Goal: Browse casually: Explore the website without a specific task or goal

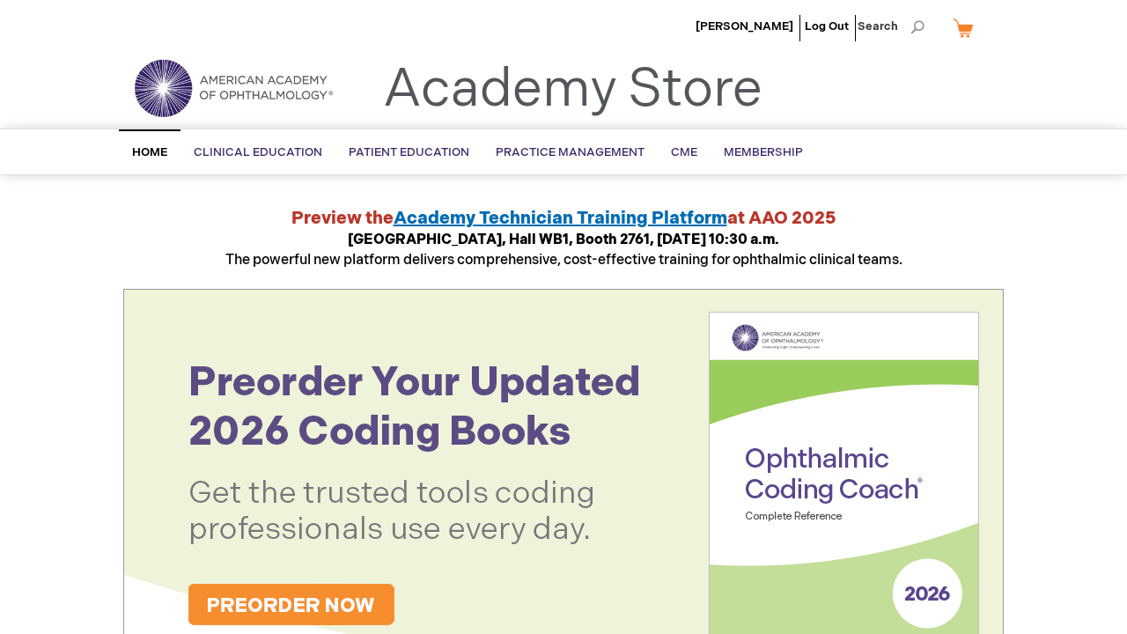
scroll to position [689, 0]
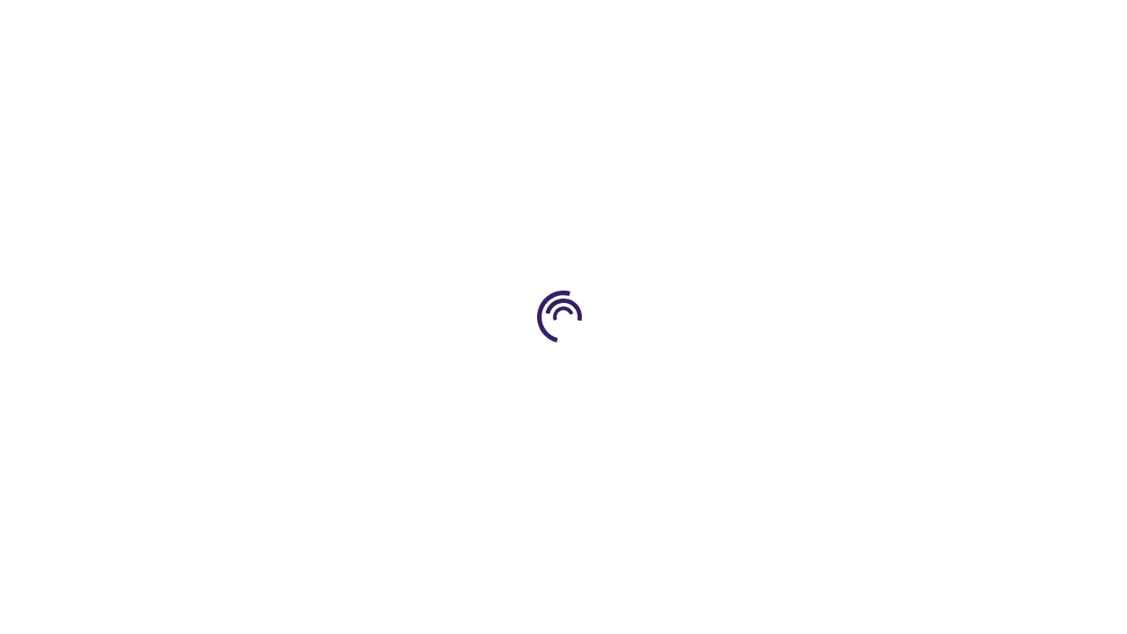
scroll to position [689, 0]
select select
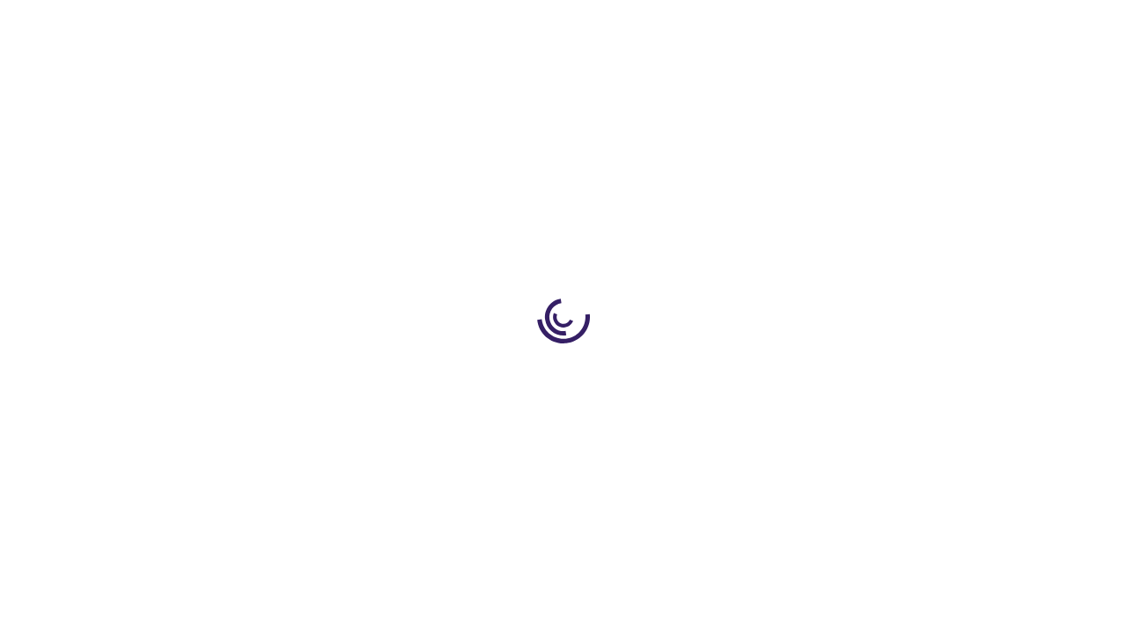
scroll to position [14, 0]
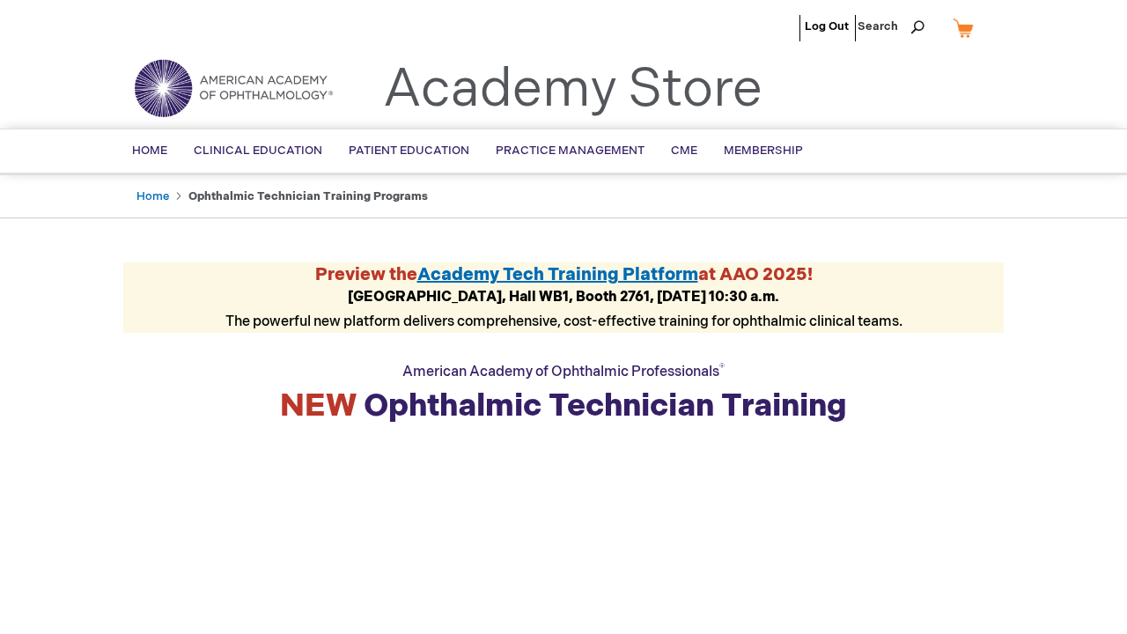
scroll to position [4555, 0]
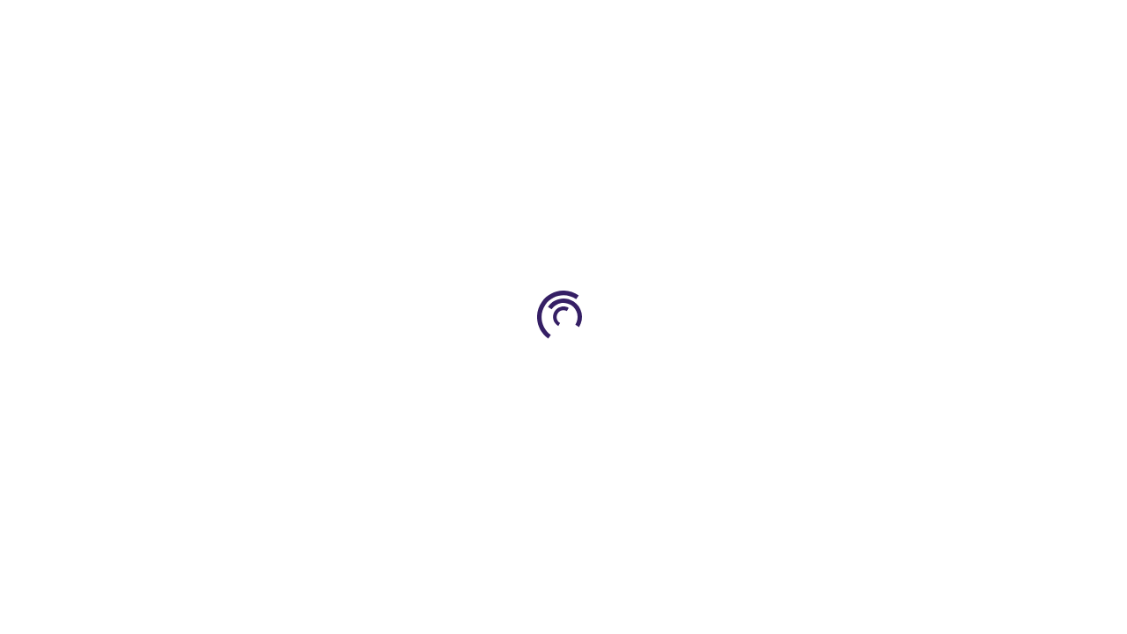
scroll to position [2443, 0]
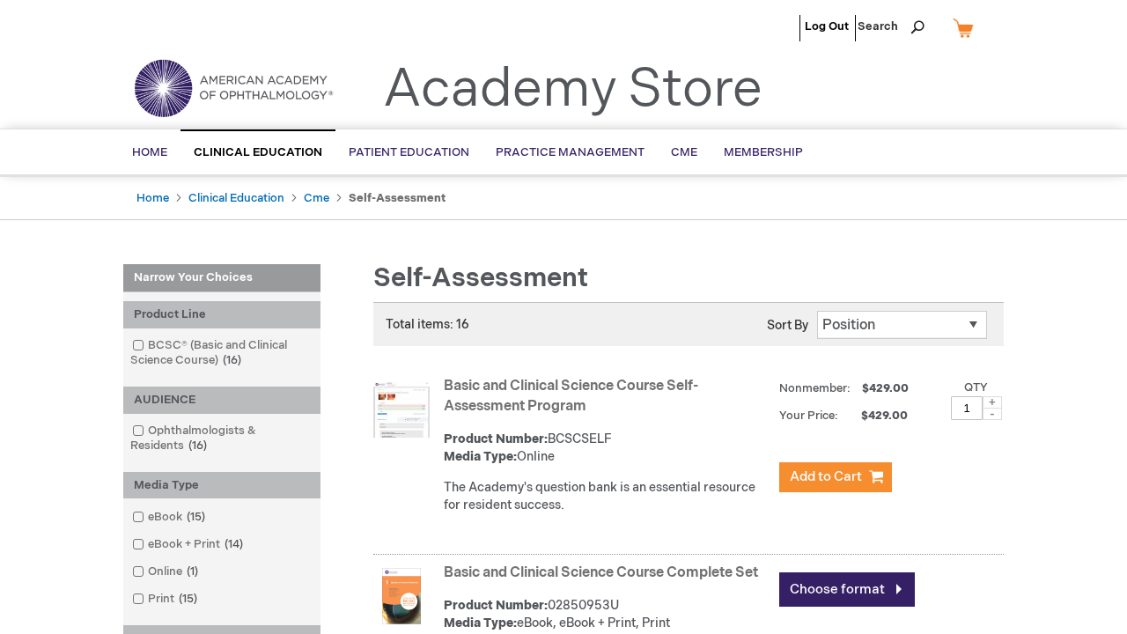
scroll to position [2274, 0]
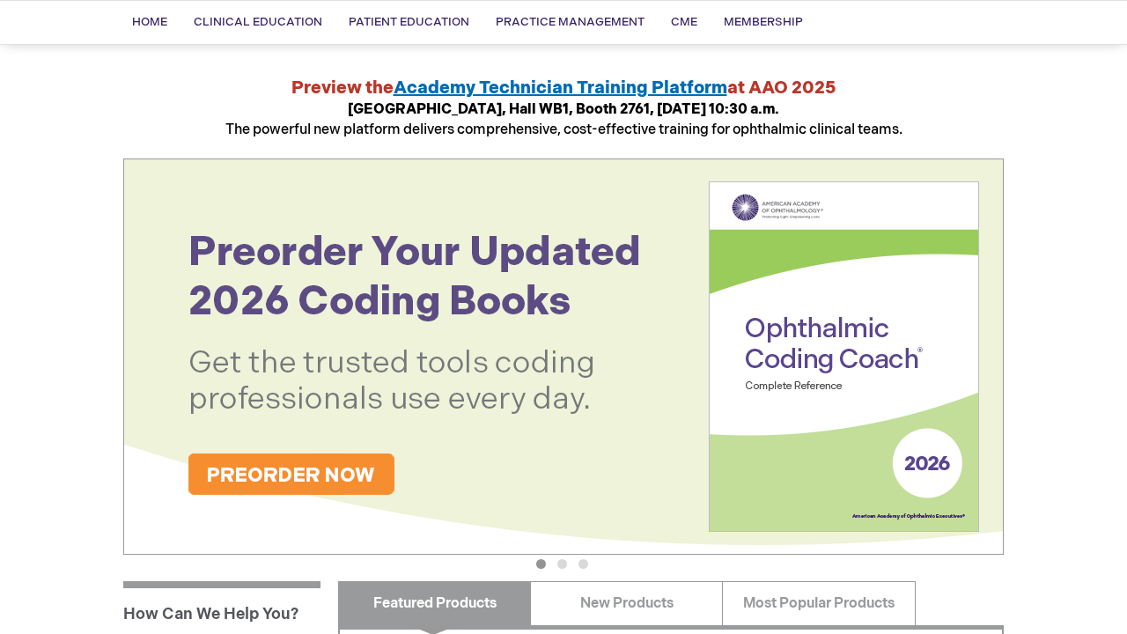
scroll to position [129, 0]
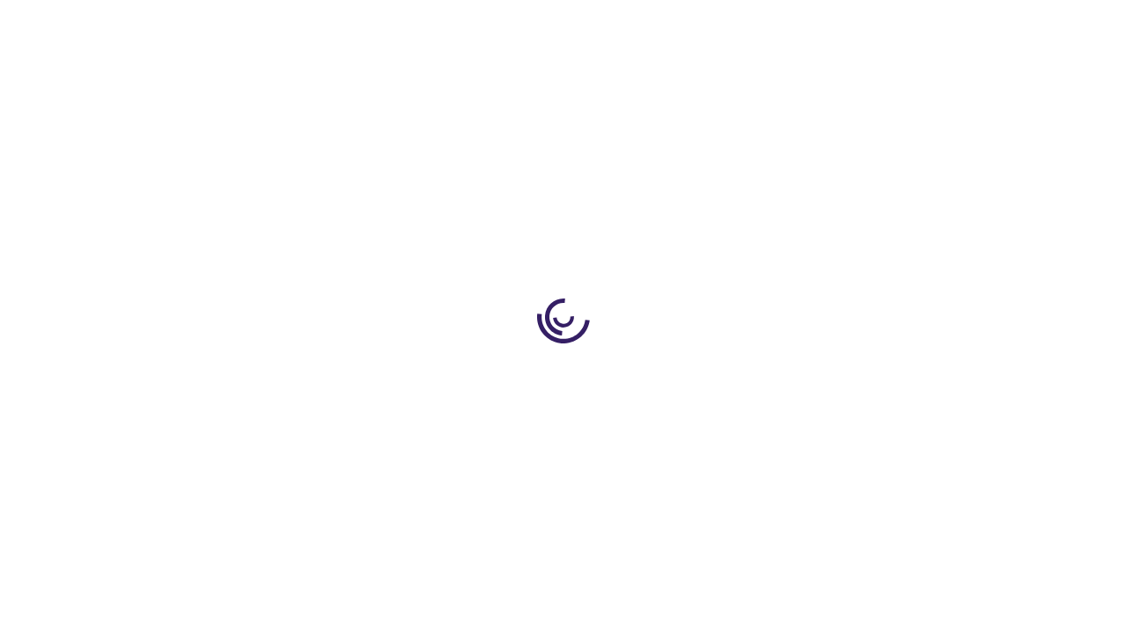
scroll to position [231, 0]
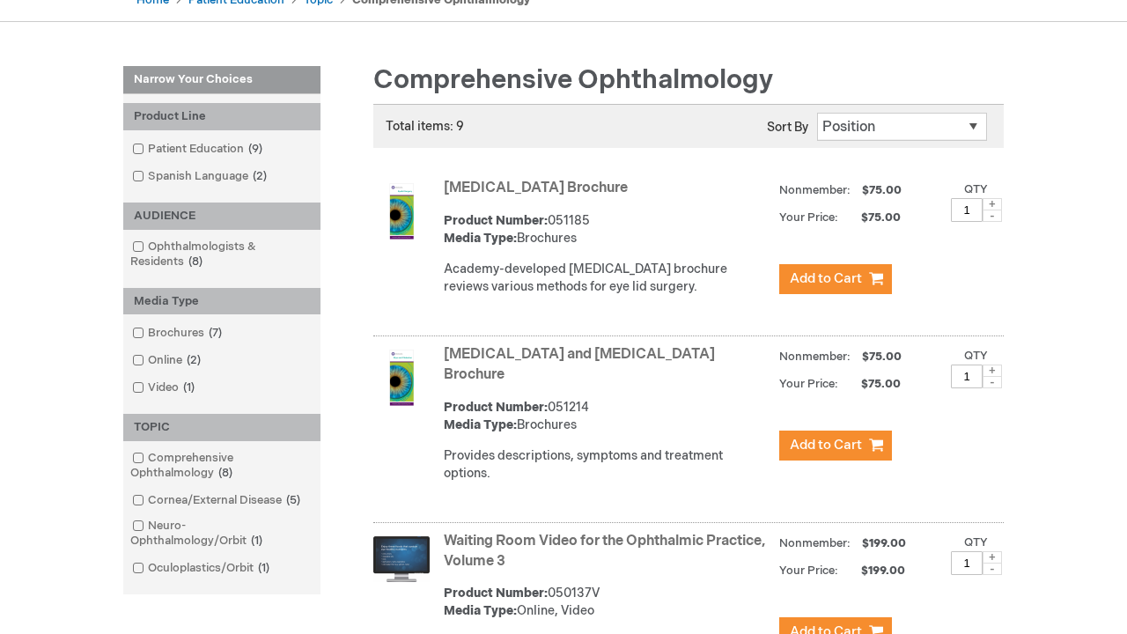
scroll to position [1642, 0]
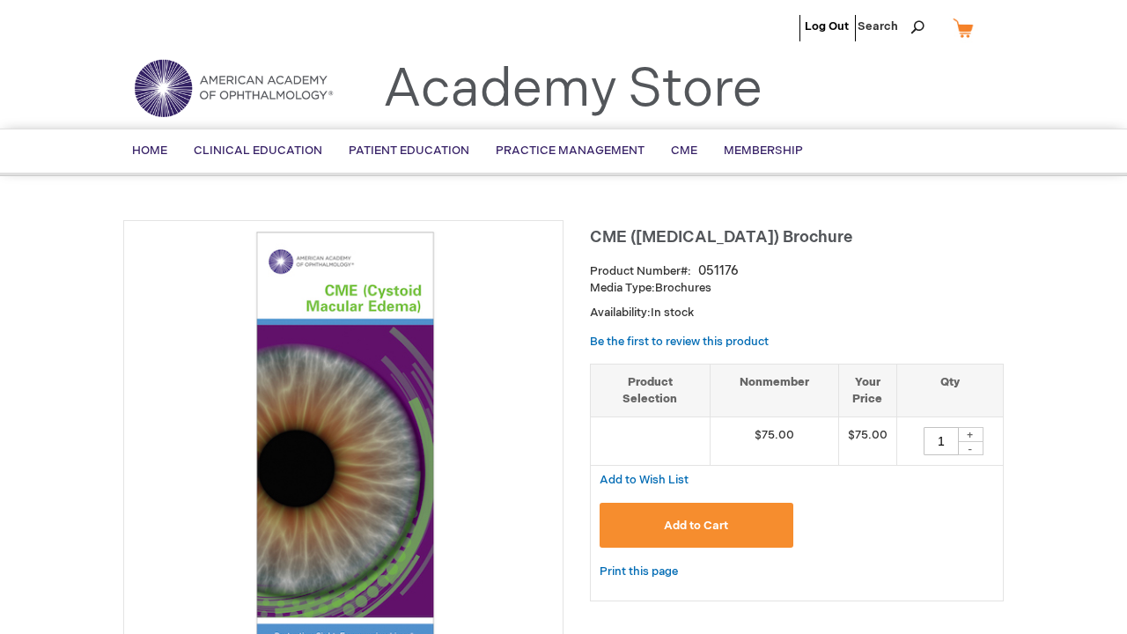
scroll to position [1508, 0]
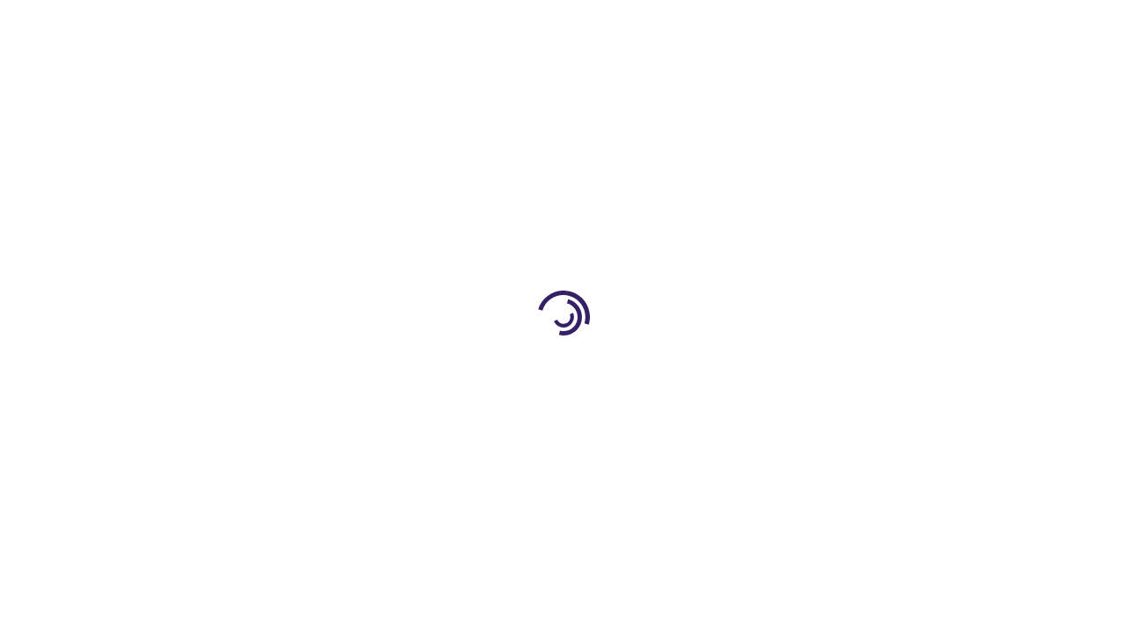
scroll to position [4333, 0]
type input "1"
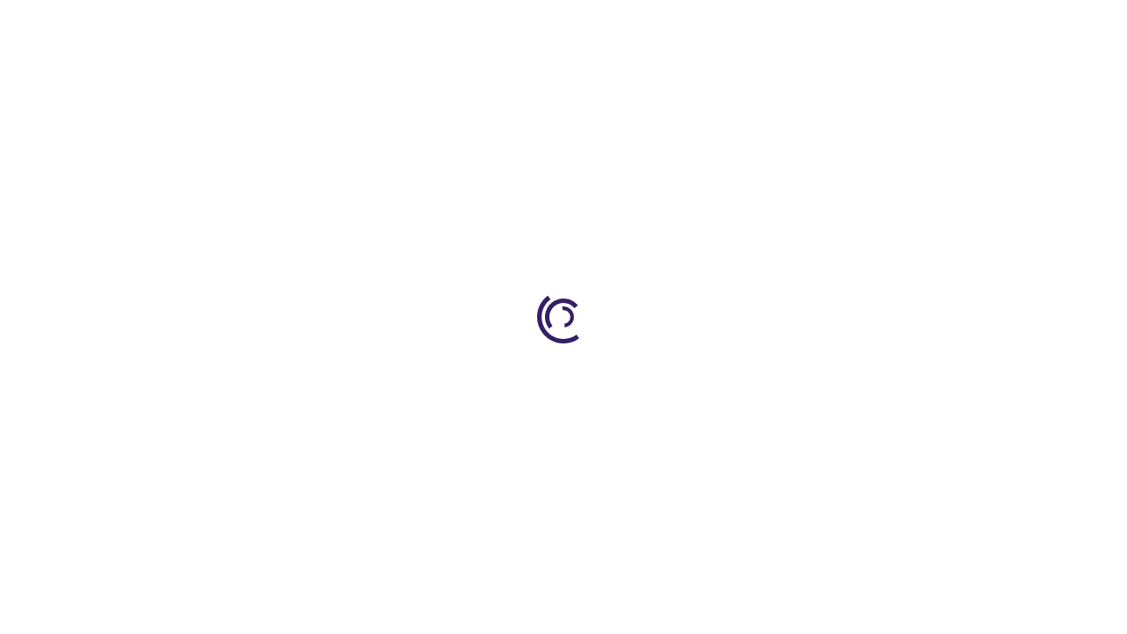
scroll to position [194, 0]
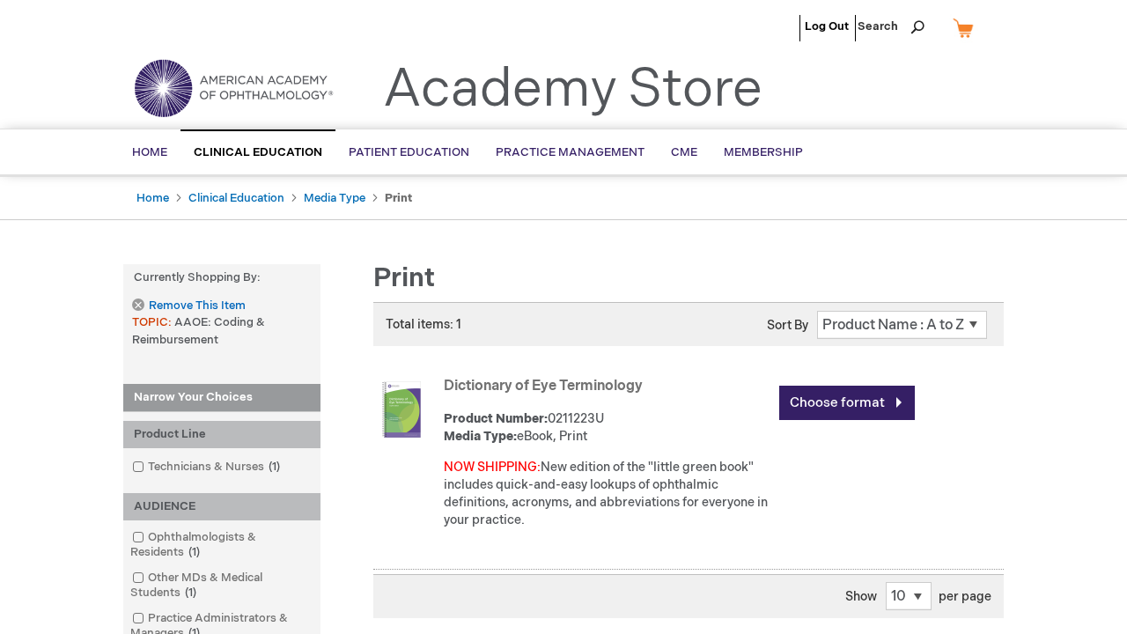
scroll to position [863, 0]
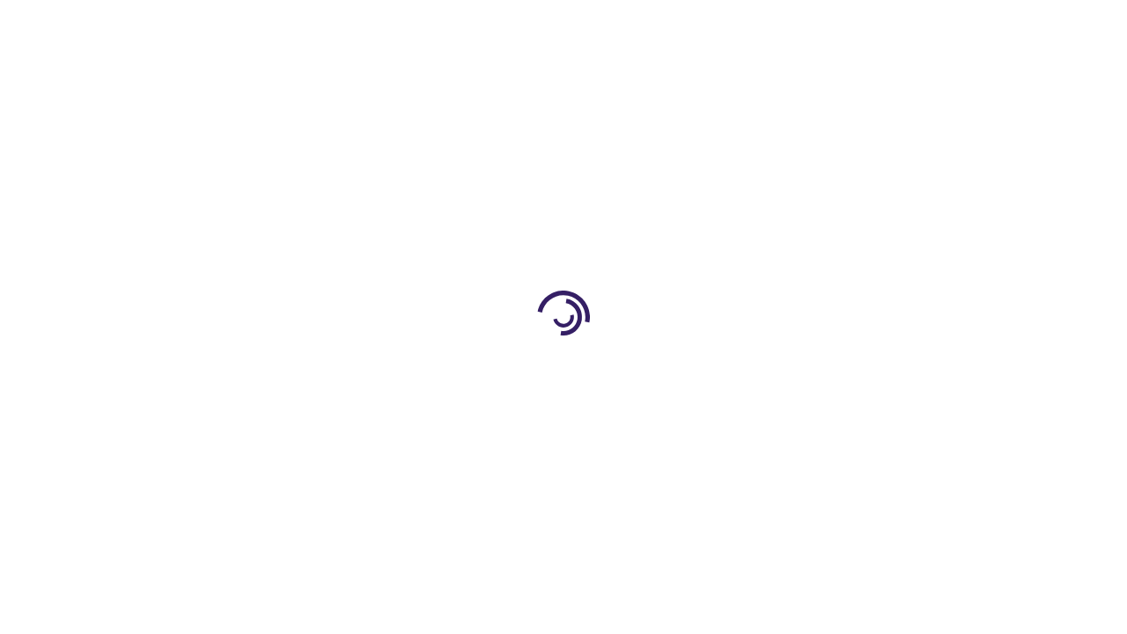
scroll to position [184, 0]
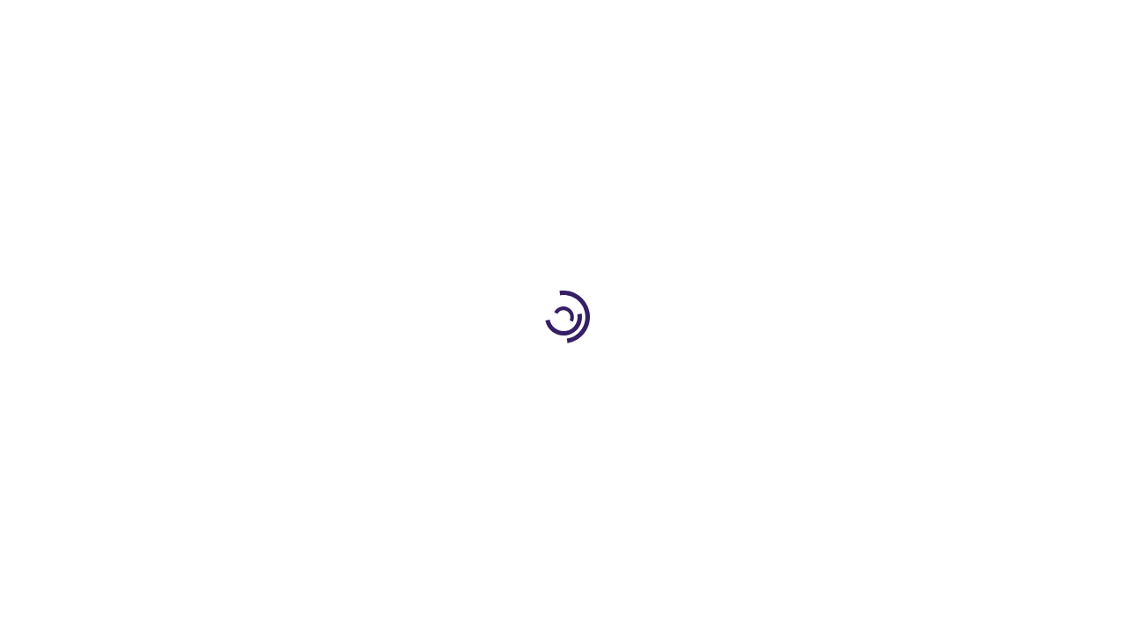
scroll to position [3660, 0]
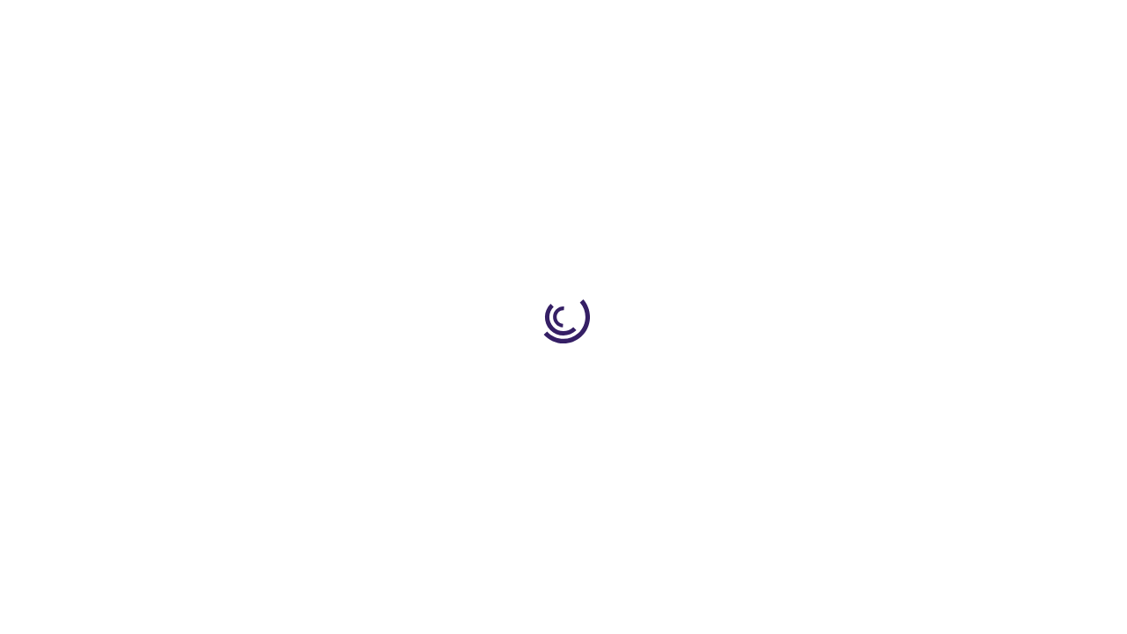
scroll to position [3870, 0]
type input "1"
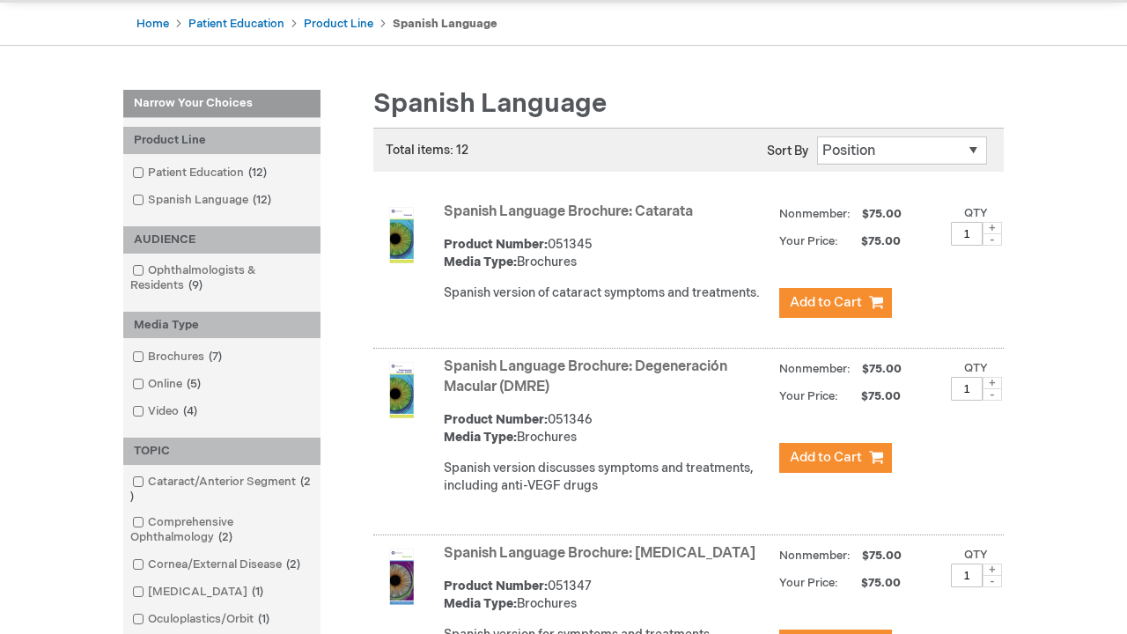
scroll to position [1794, 0]
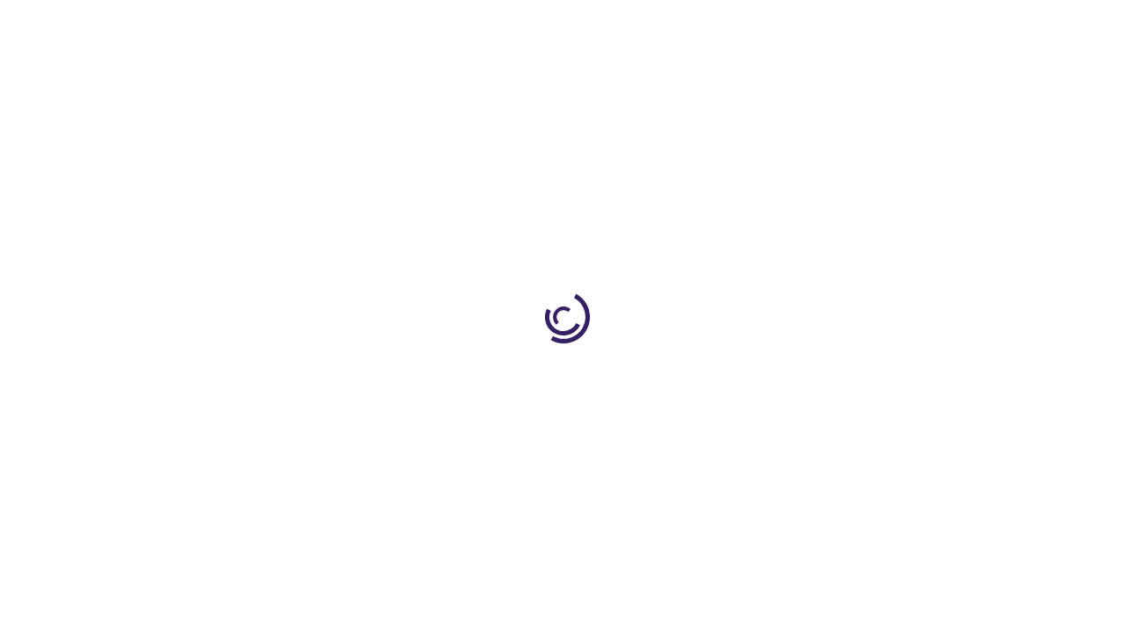
scroll to position [1469, 0]
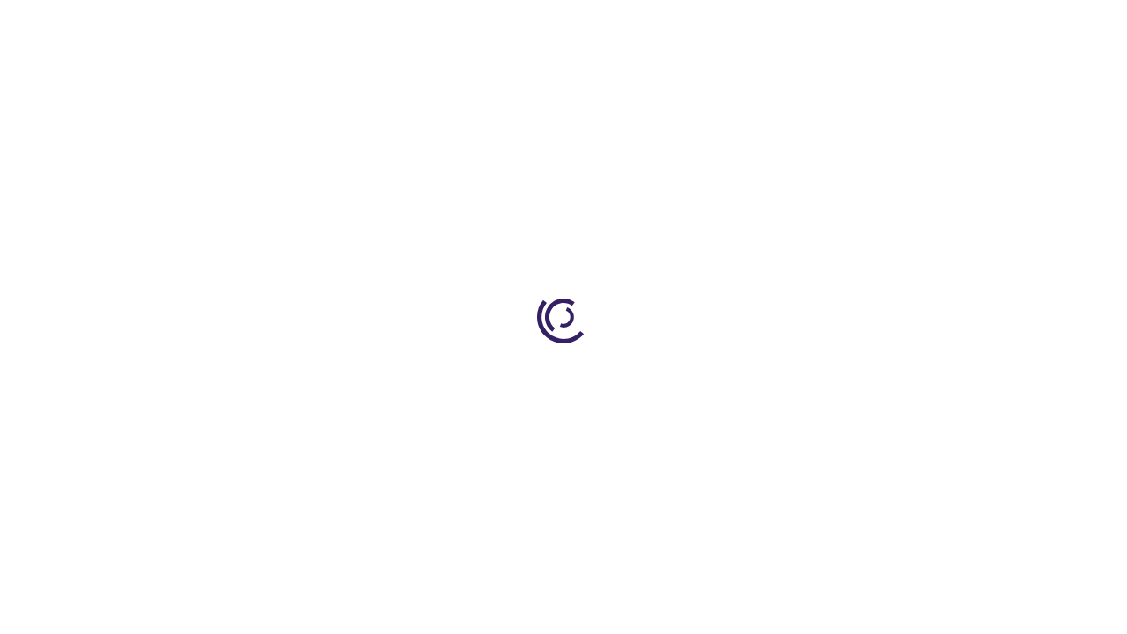
scroll to position [4142, 0]
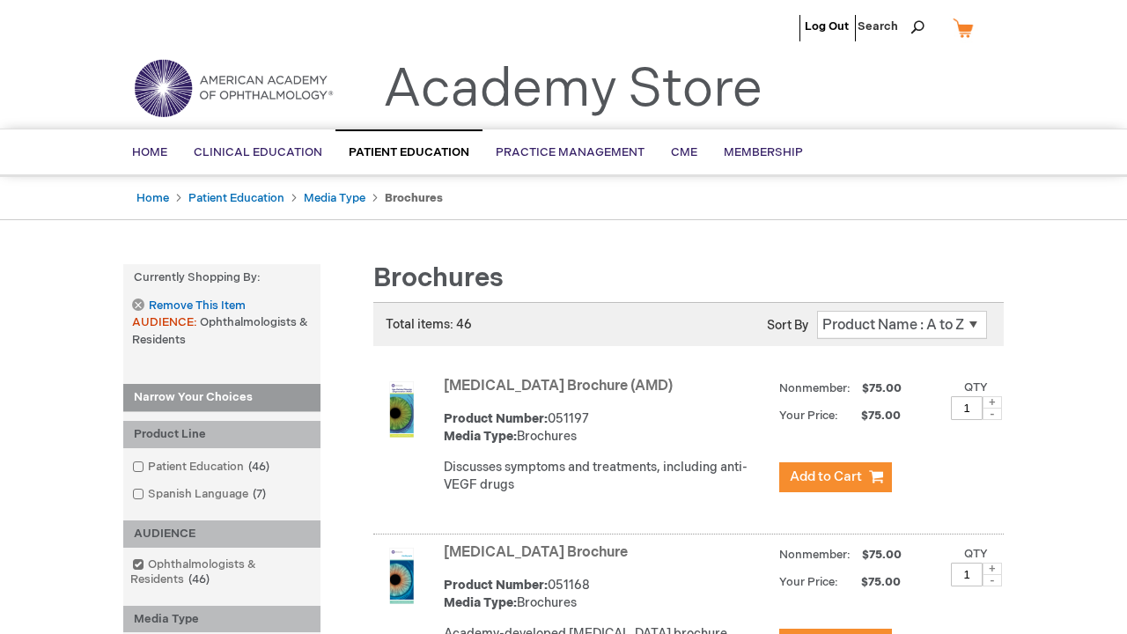
scroll to position [3091, 0]
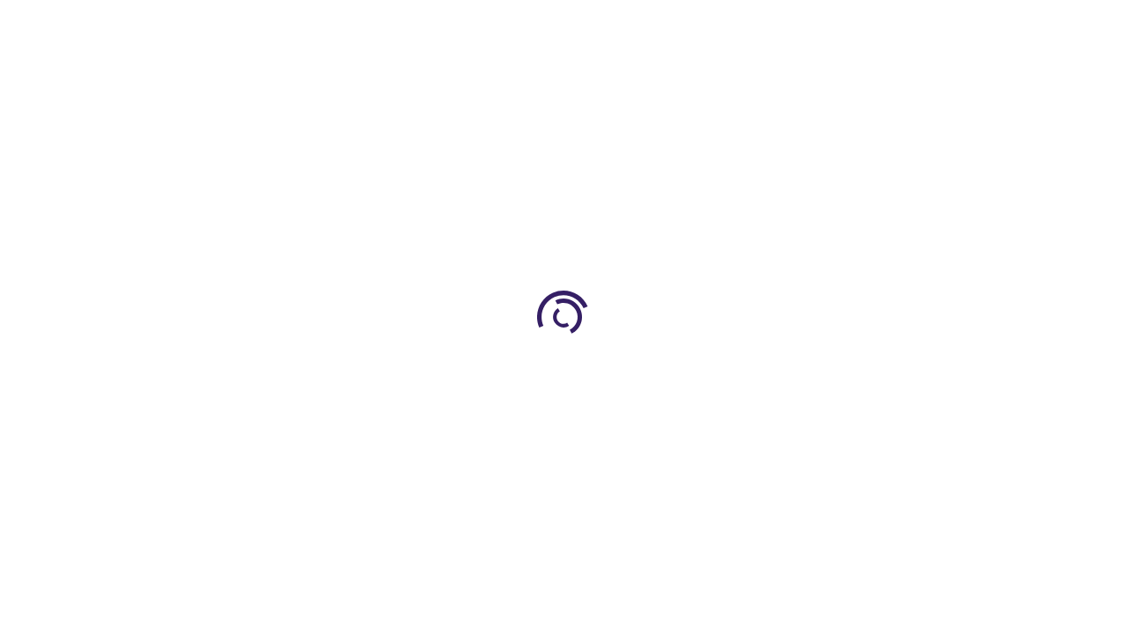
scroll to position [4076, 0]
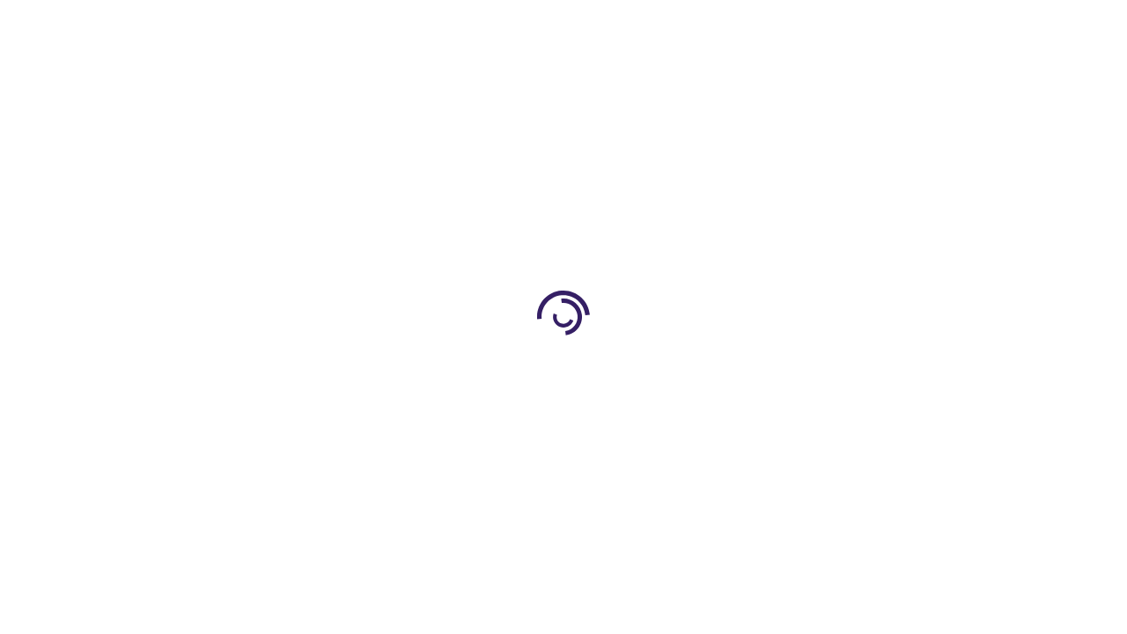
scroll to position [1771, 0]
